Goal: Find specific page/section: Find specific page/section

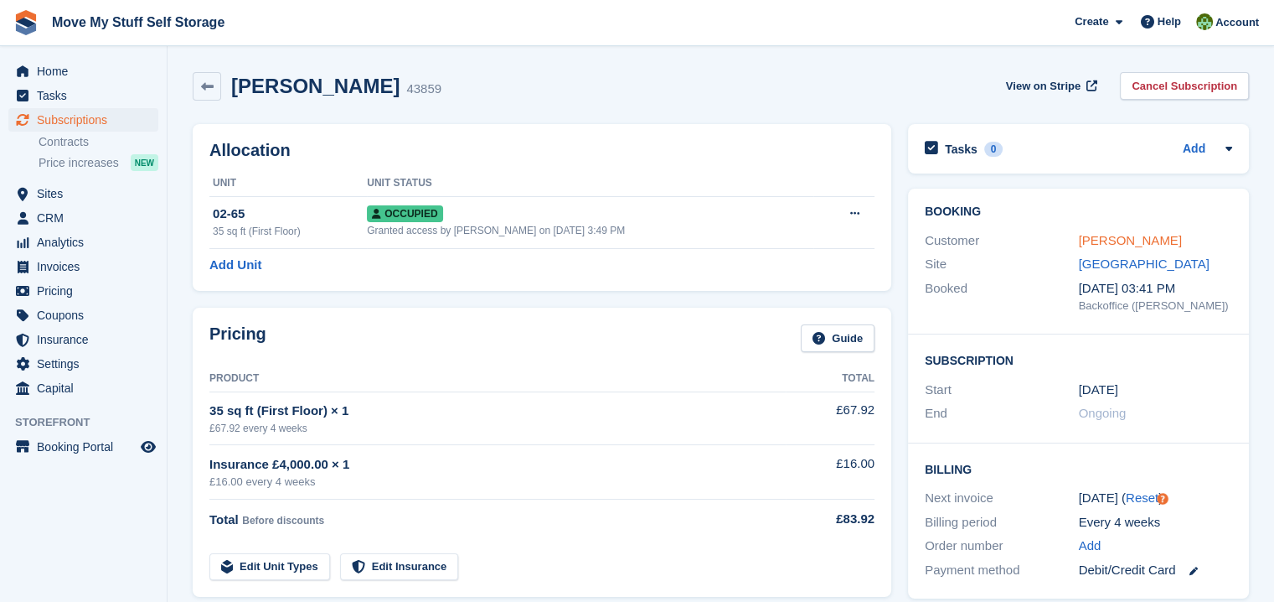
click at [1106, 235] on link "Sharon D'Arcy" at bounding box center [1130, 240] width 103 height 14
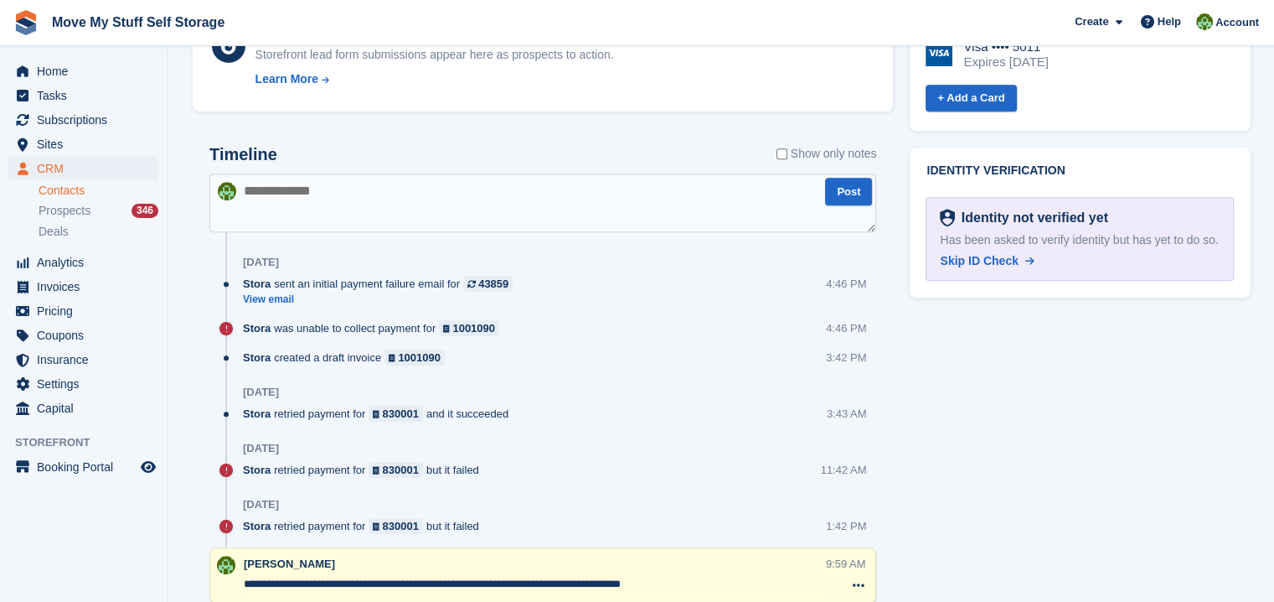
scroll to position [923, 0]
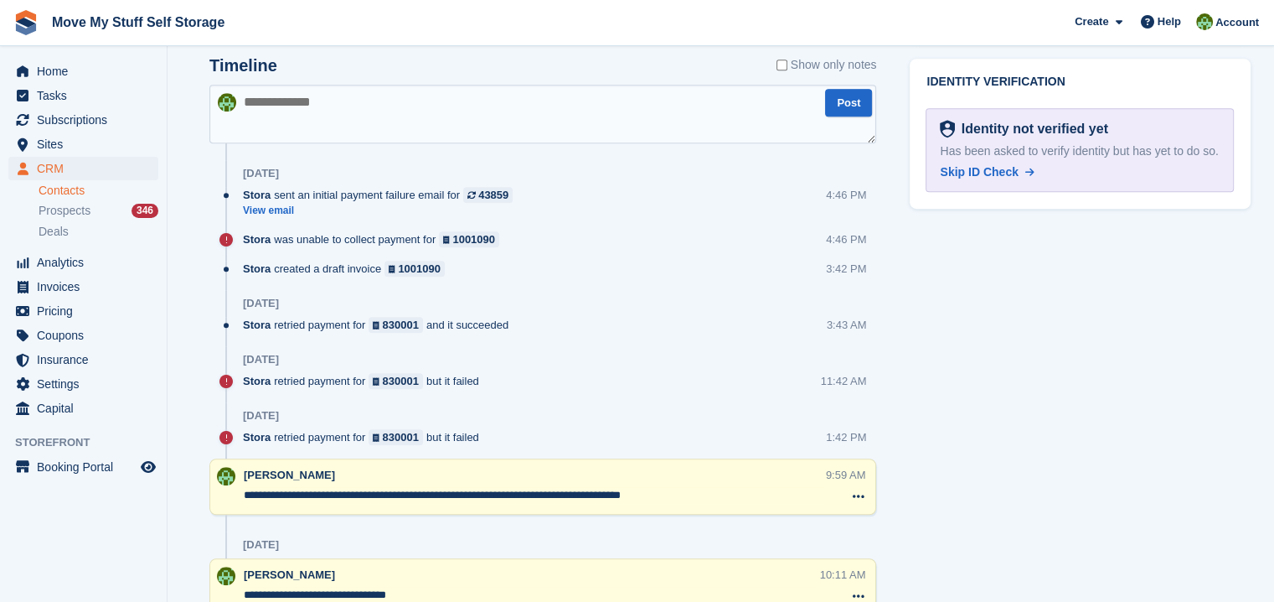
click at [328, 116] on textarea at bounding box center [542, 114] width 667 height 59
type textarea "**********"
